Goal: Check status: Check status

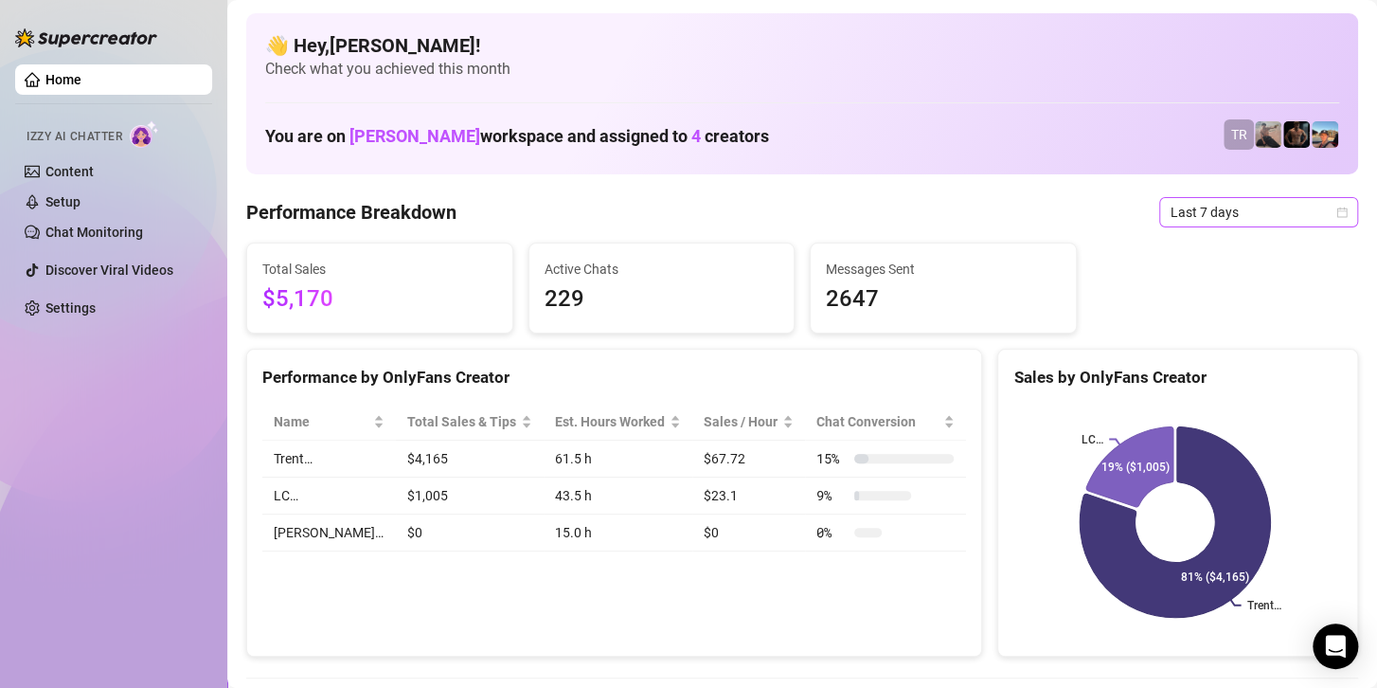
click at [1225, 208] on span "Last 7 days" at bounding box center [1259, 212] width 176 height 28
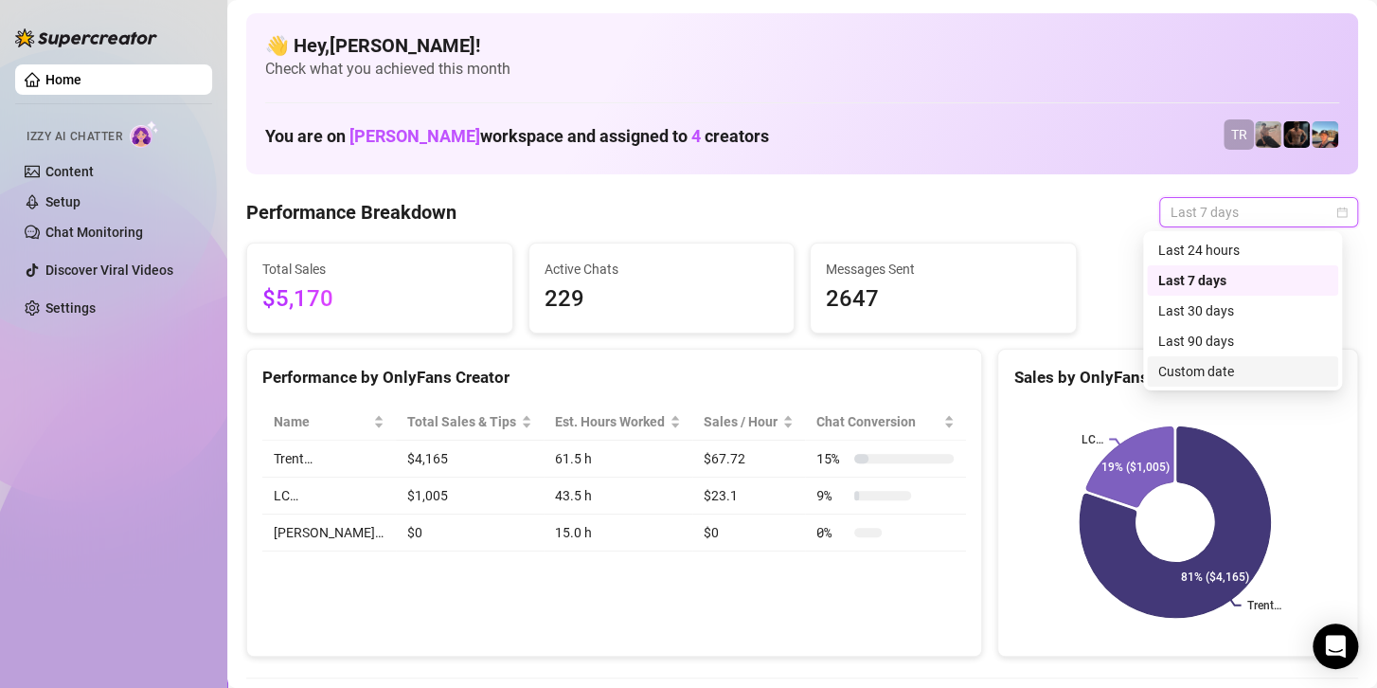
click at [1210, 363] on div "Custom date" at bounding box center [1243, 371] width 169 height 21
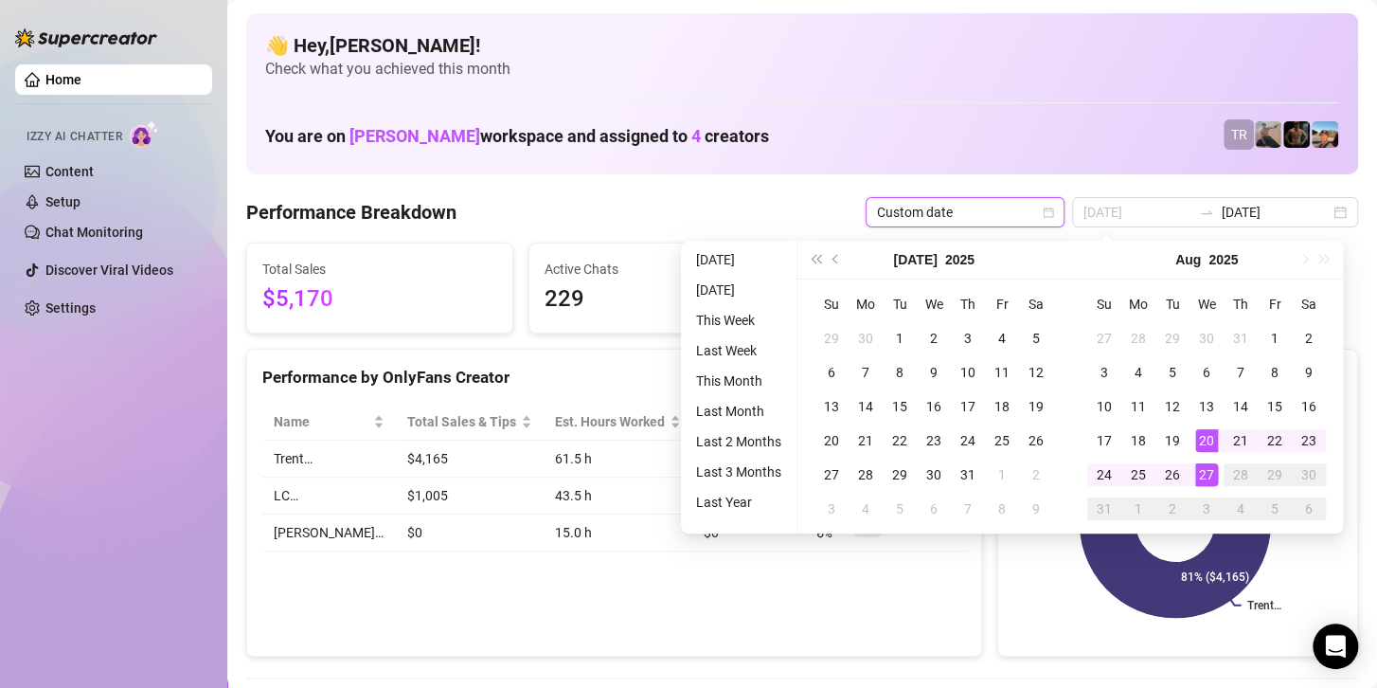
type input "[DATE]"
click at [1203, 470] on div "27" at bounding box center [1206, 474] width 23 height 23
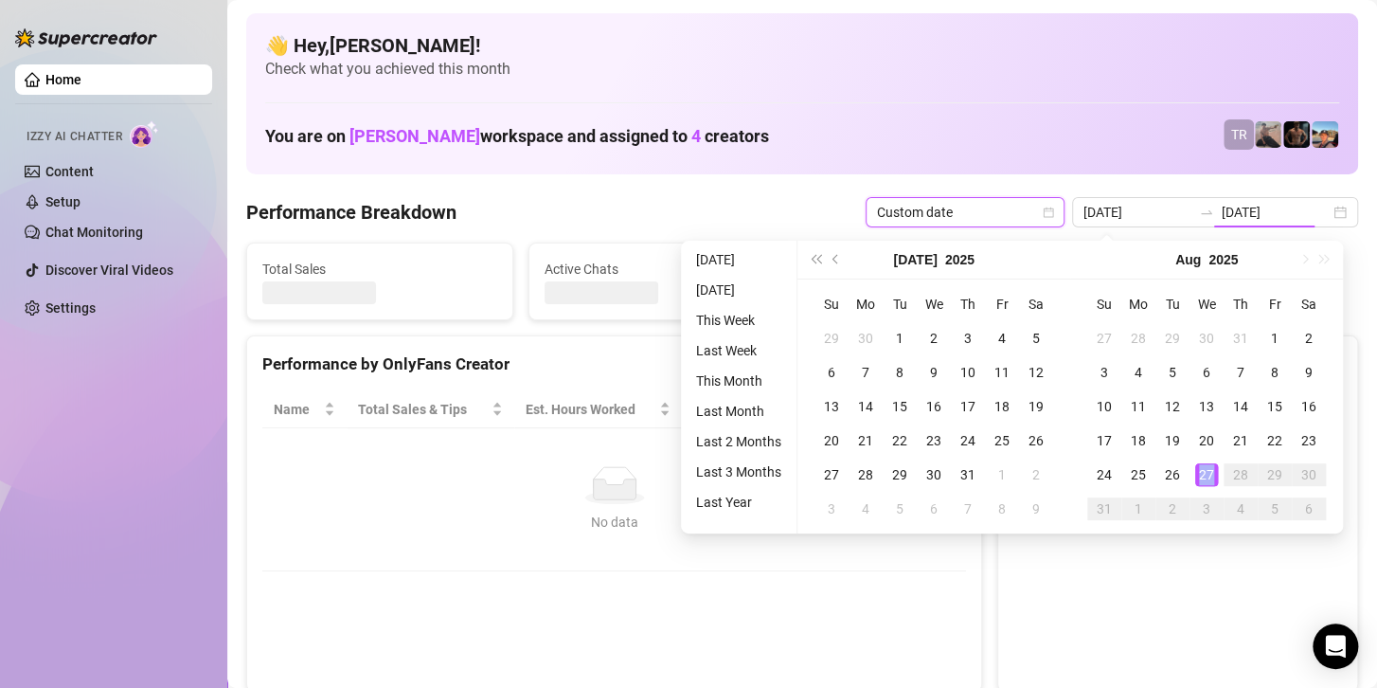
type input "[DATE]"
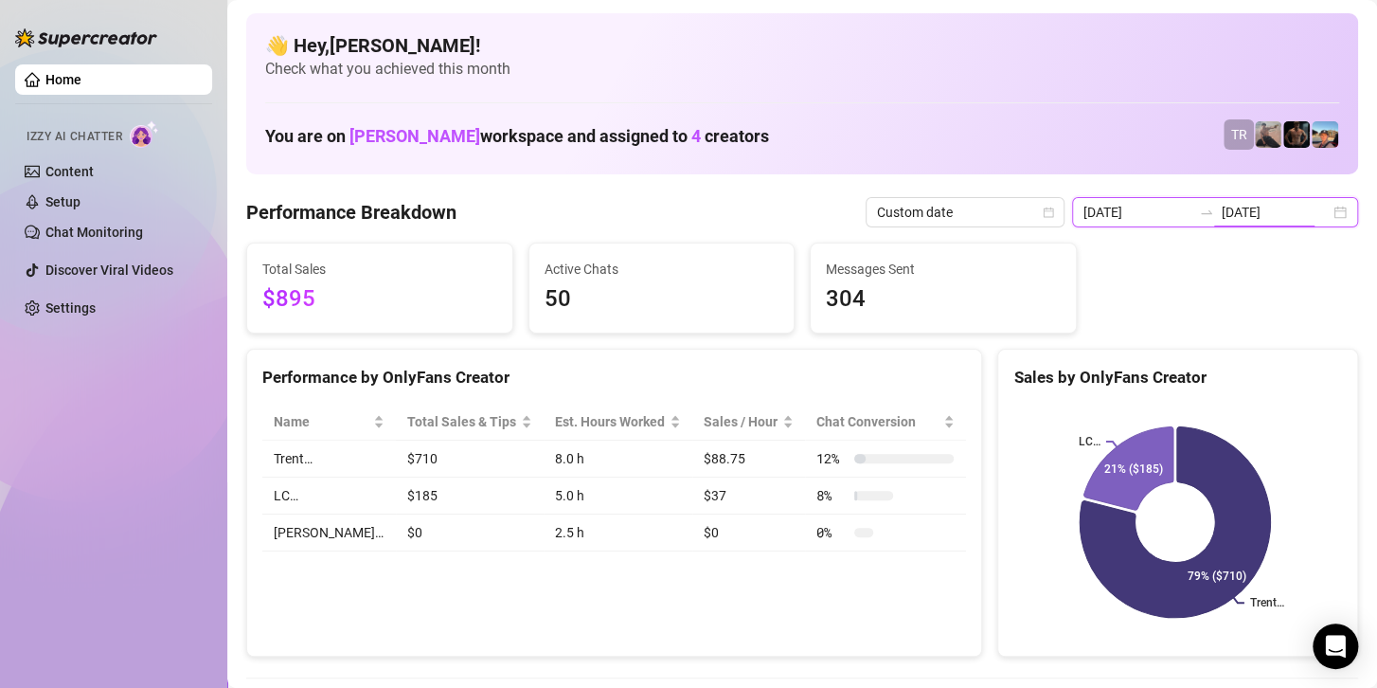
click at [1239, 215] on input "[DATE]" at bounding box center [1276, 212] width 108 height 21
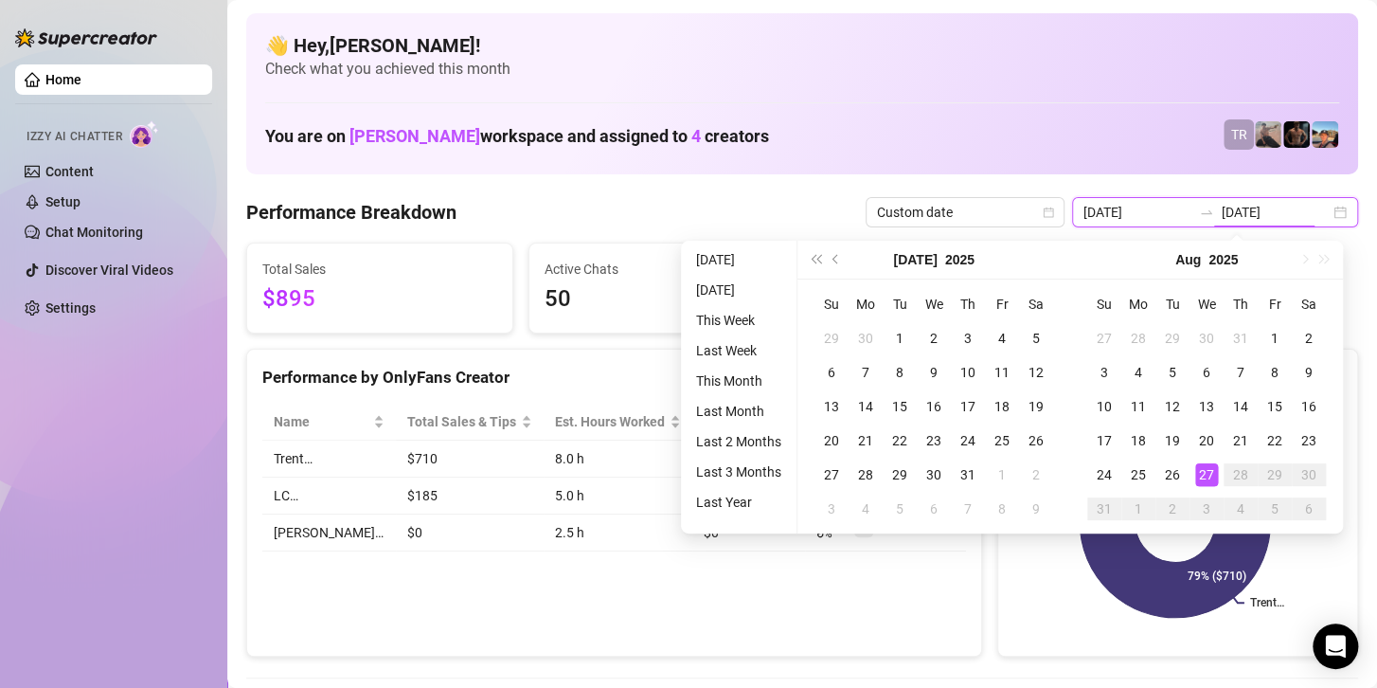
type input "[DATE]"
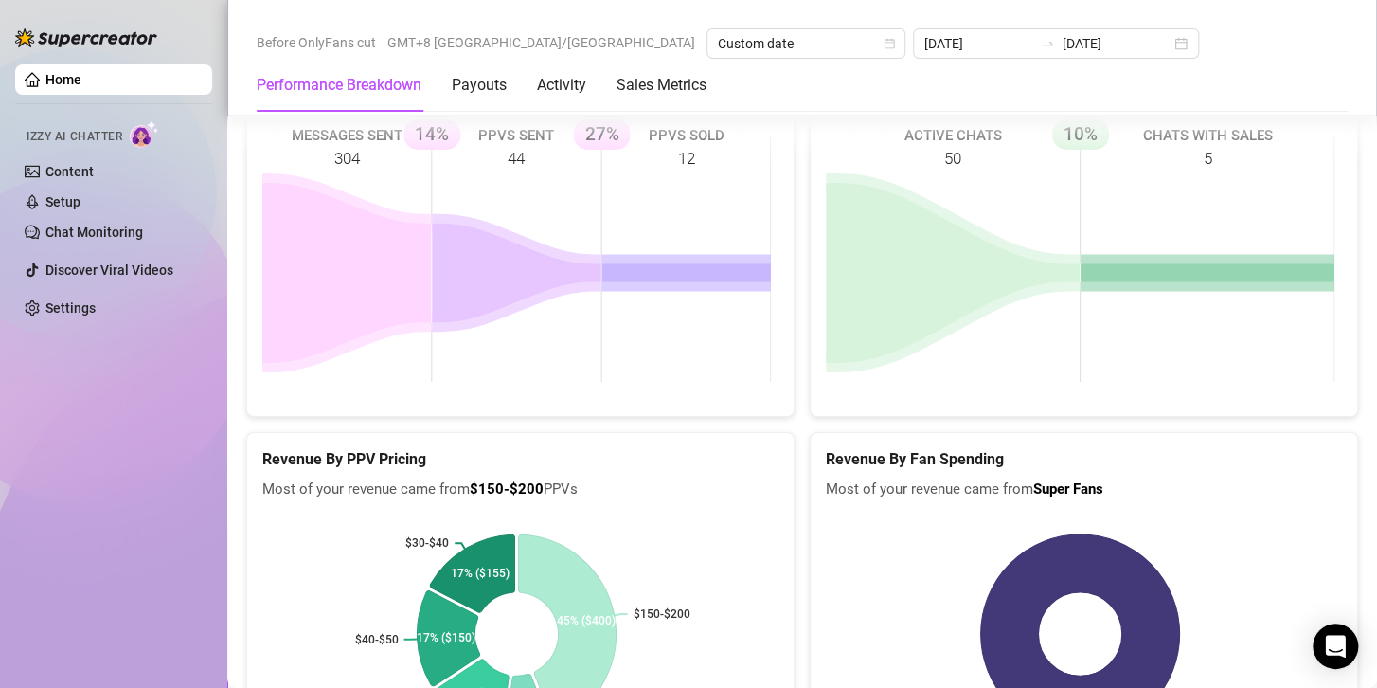
scroll to position [3111, 0]
